Goal: Task Accomplishment & Management: Manage account settings

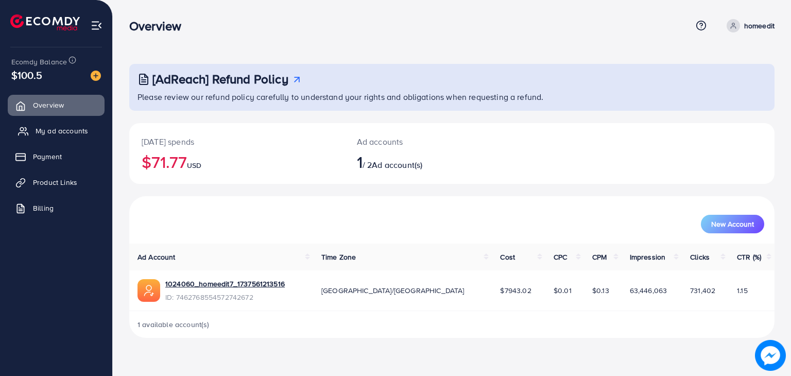
click at [78, 132] on span "My ad accounts" at bounding box center [62, 131] width 53 height 10
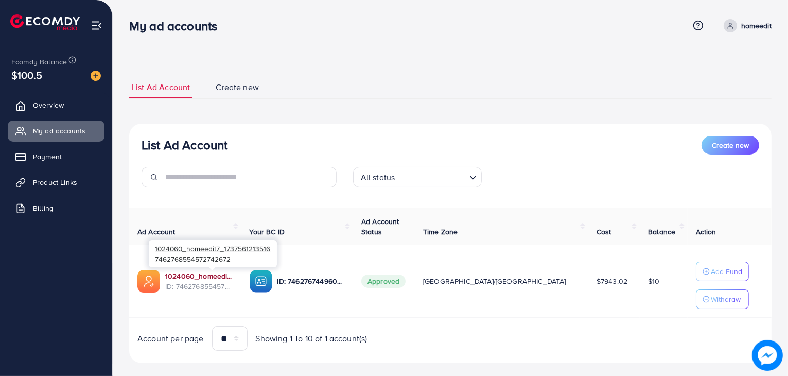
click at [214, 274] on link "1024060_homeedit7_1737561213516" at bounding box center [199, 276] width 68 height 10
click at [62, 102] on span "Overview" at bounding box center [51, 105] width 31 height 10
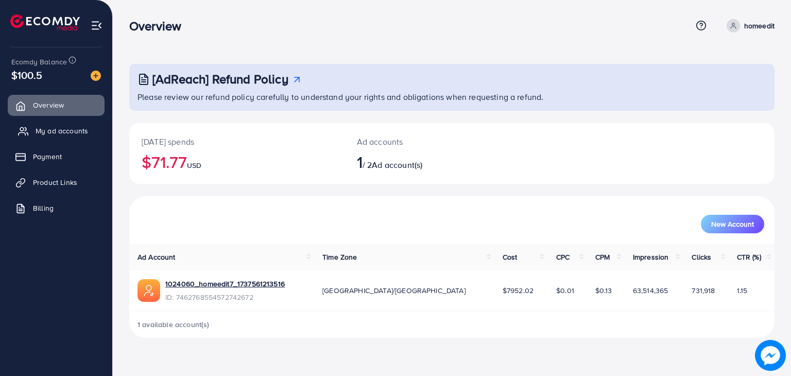
click at [61, 127] on span "My ad accounts" at bounding box center [62, 131] width 53 height 10
click at [218, 283] on link "1024060_homeedit7_1737561213516" at bounding box center [224, 283] width 119 height 10
click at [66, 134] on span "My ad accounts" at bounding box center [62, 131] width 53 height 10
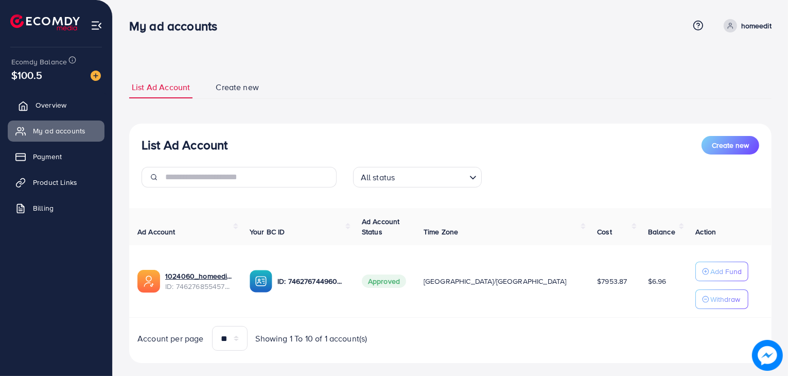
click at [76, 108] on link "Overview" at bounding box center [56, 105] width 97 height 21
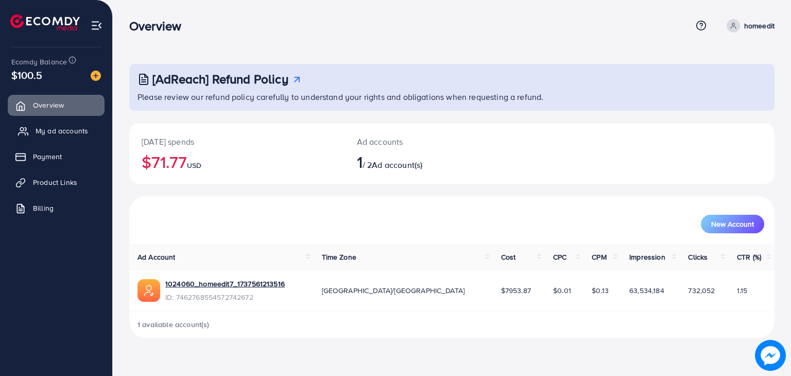
click at [72, 126] on span "My ad accounts" at bounding box center [62, 131] width 53 height 10
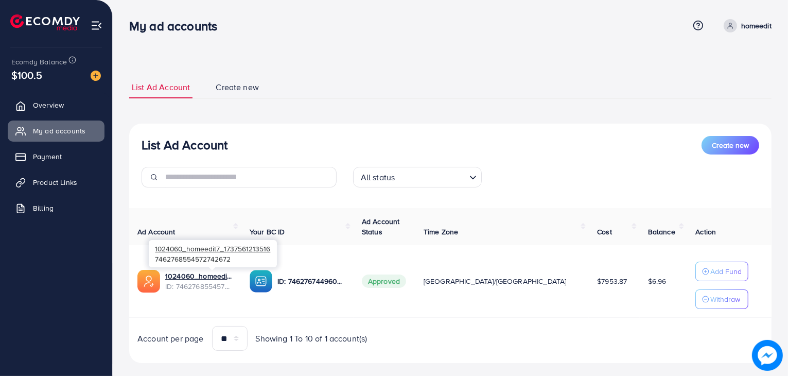
click at [205, 269] on div "1024060_homeedit7_1737561213516 7462768554572742672" at bounding box center [213, 253] width 128 height 33
click at [208, 278] on link "1024060_homeedit7_1737561213516" at bounding box center [199, 276] width 68 height 10
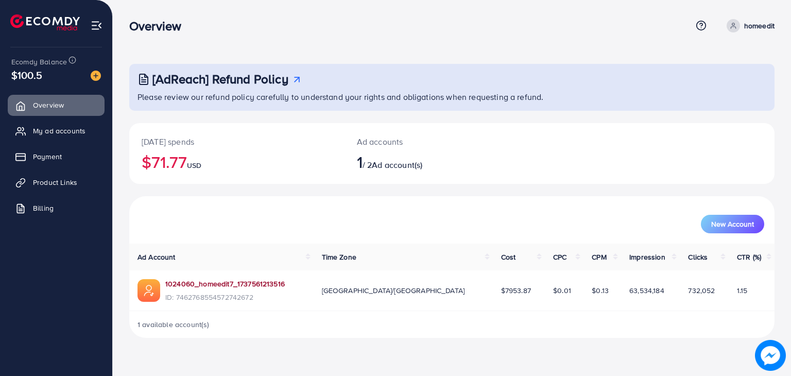
click at [208, 284] on link "1024060_homeedit7_1737561213516" at bounding box center [224, 283] width 119 height 10
click at [86, 128] on span "My ad accounts" at bounding box center [62, 131] width 53 height 10
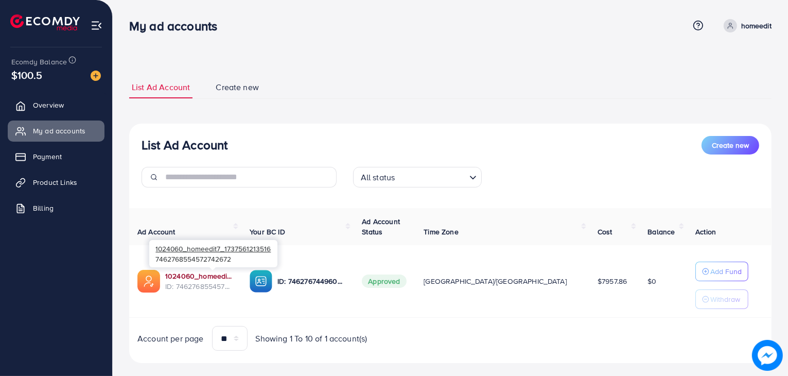
click at [219, 277] on link "1024060_homeedit7_1737561213516" at bounding box center [199, 276] width 68 height 10
click at [710, 275] on p "Add Fund" at bounding box center [725, 271] width 31 height 12
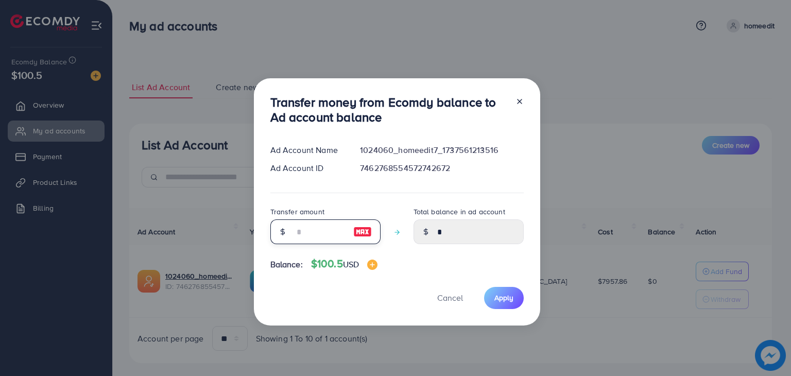
click at [307, 229] on input "number" at bounding box center [319, 231] width 51 height 25
type input "*"
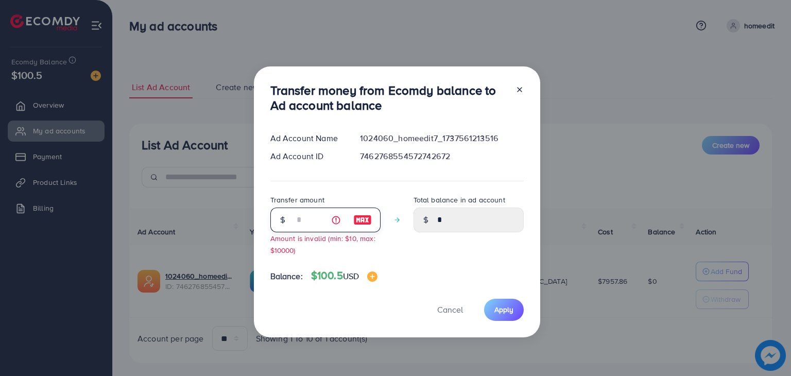
type input "****"
type input "**"
type input "*****"
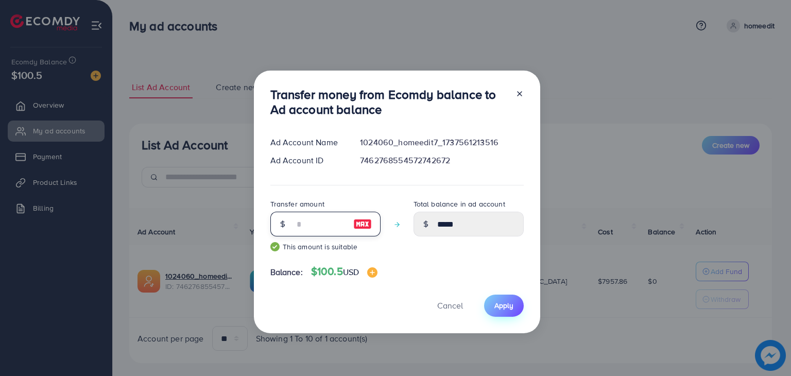
type input "**"
click at [514, 305] on button "Apply" at bounding box center [504, 305] width 40 height 22
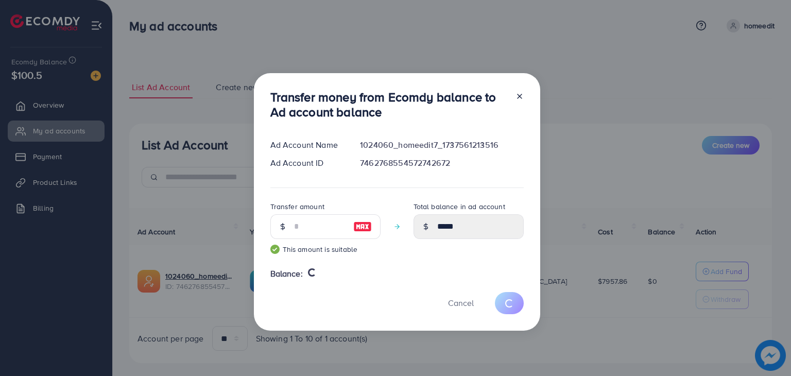
type input "*"
